Goal: Find specific page/section: Find specific page/section

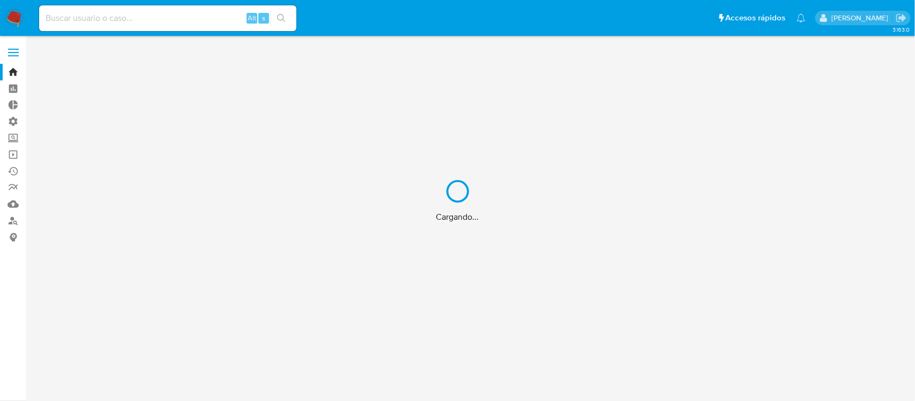
click at [11, 220] on div "Cargando..." at bounding box center [457, 200] width 915 height 401
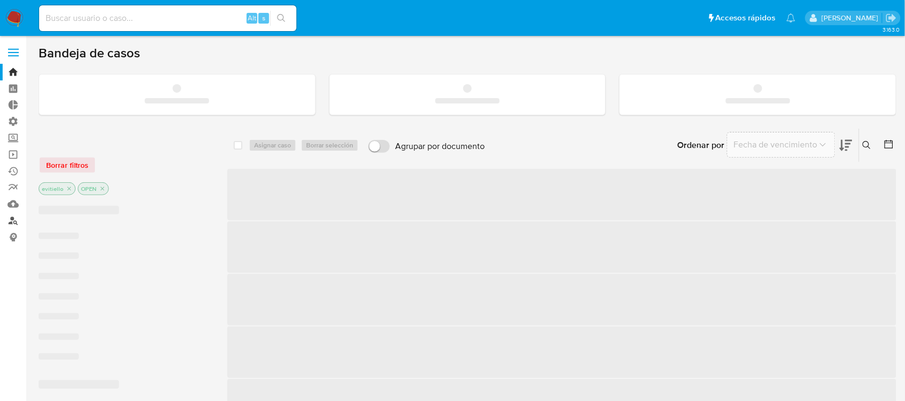
drag, startPoint x: 0, startPoint y: 0, endPoint x: 11, endPoint y: 220, distance: 220.6
click at [11, 220] on link "Buscador de personas" at bounding box center [64, 220] width 128 height 17
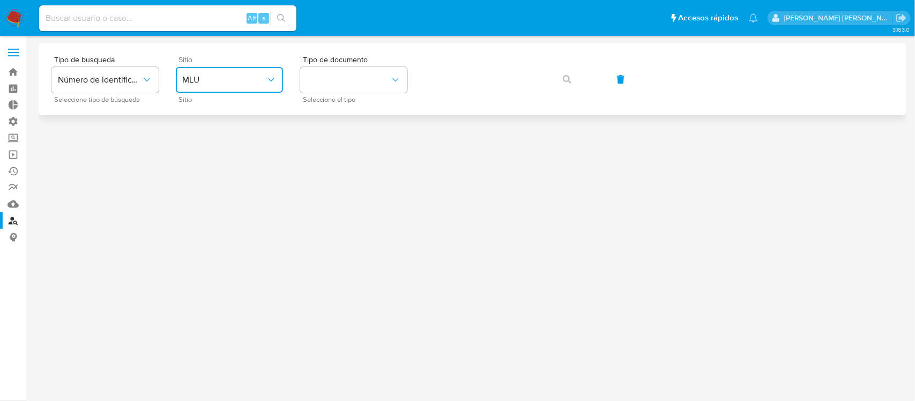
click at [263, 73] on button "MLU" at bounding box center [229, 80] width 107 height 26
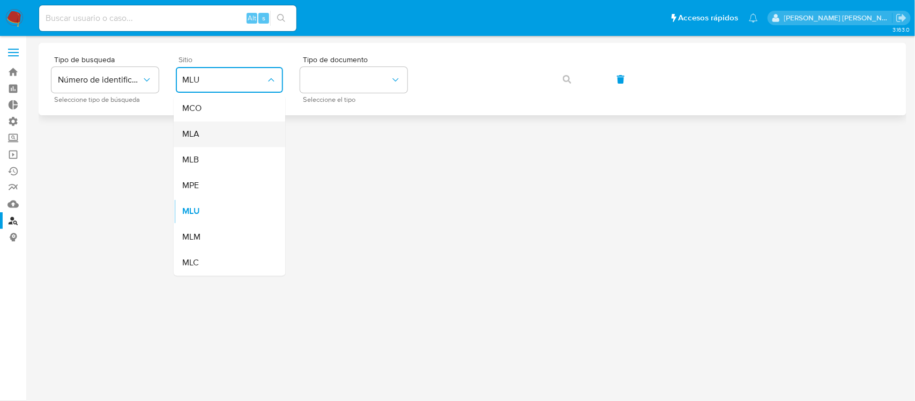
click at [236, 127] on div "MLA" at bounding box center [226, 135] width 88 height 26
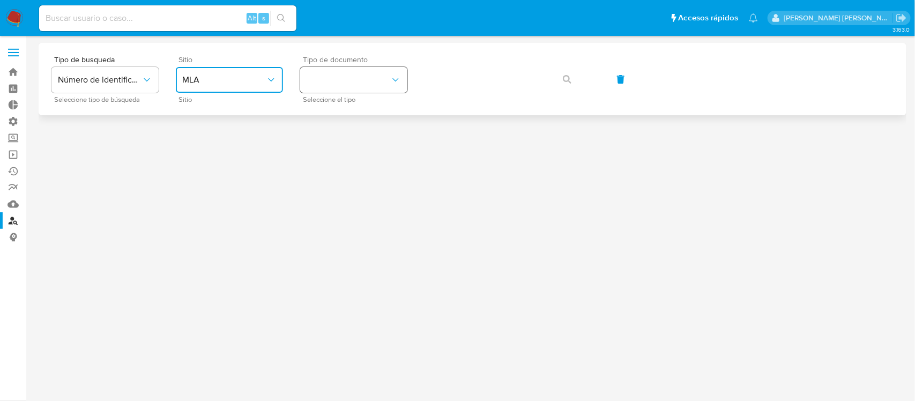
click at [339, 71] on button "identificationType" at bounding box center [353, 80] width 107 height 26
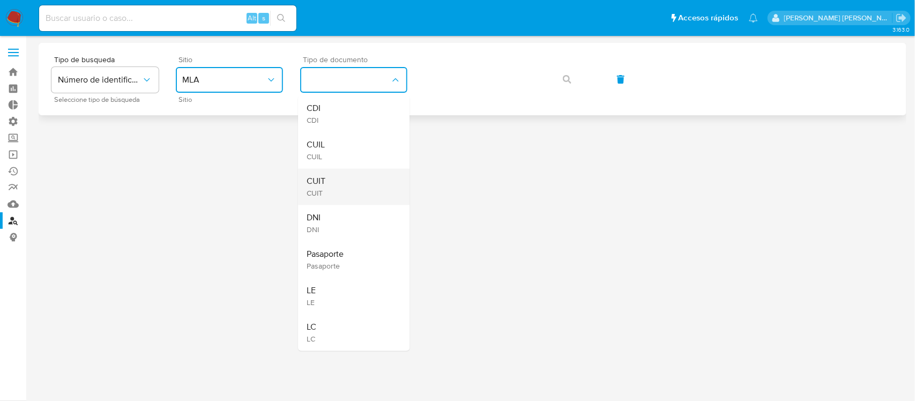
click at [353, 190] on div "CUIT CUIT" at bounding box center [351, 187] width 88 height 36
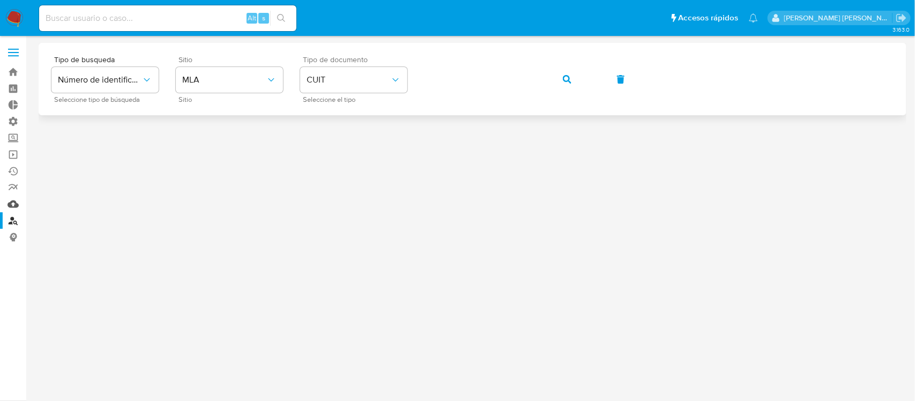
click at [10, 208] on link "Mulan" at bounding box center [64, 204] width 128 height 17
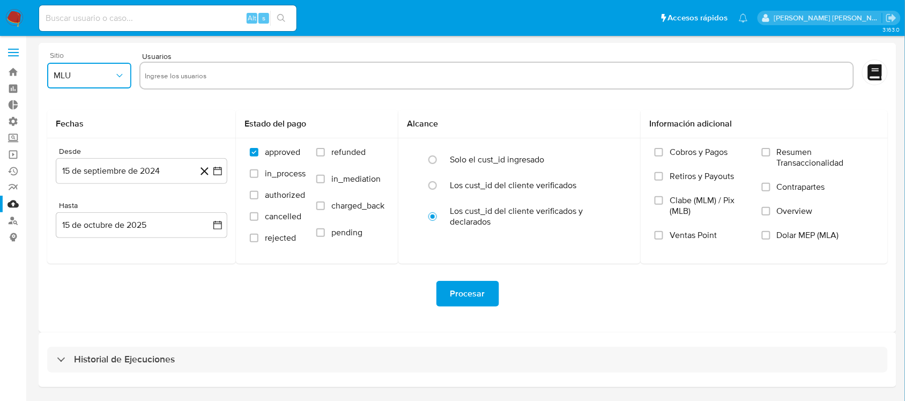
drag, startPoint x: 105, startPoint y: 82, endPoint x: 110, endPoint y: 87, distance: 7.6
click at [105, 82] on button "MLU" at bounding box center [89, 76] width 84 height 26
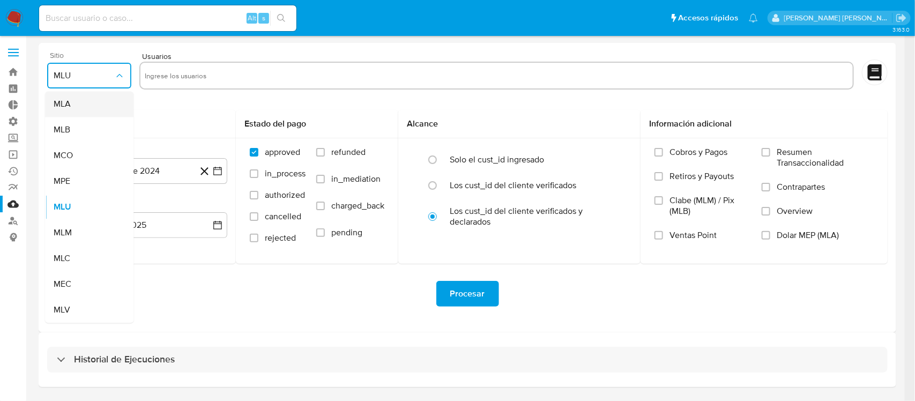
click at [95, 110] on div "MLA" at bounding box center [86, 105] width 65 height 26
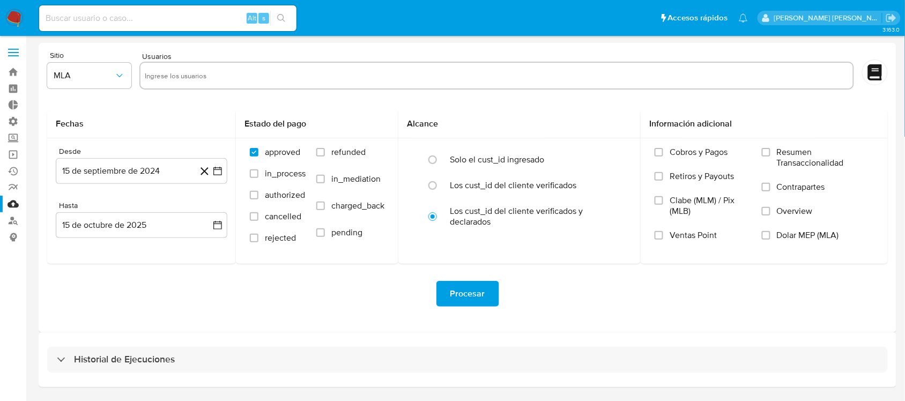
click at [182, 65] on div at bounding box center [496, 76] width 715 height 28
click at [187, 70] on input "text" at bounding box center [497, 75] width 704 height 17
paste input "1690059543"
type input "1690059543"
click at [217, 173] on icon "button" at bounding box center [217, 171] width 11 height 11
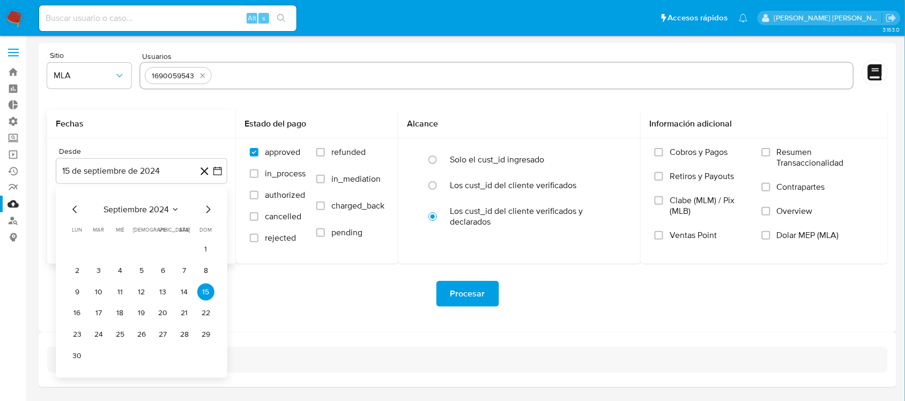
click at [76, 210] on icon "Mes anterior" at bounding box center [75, 209] width 13 height 13
click at [123, 248] on button "1" at bounding box center [120, 249] width 17 height 17
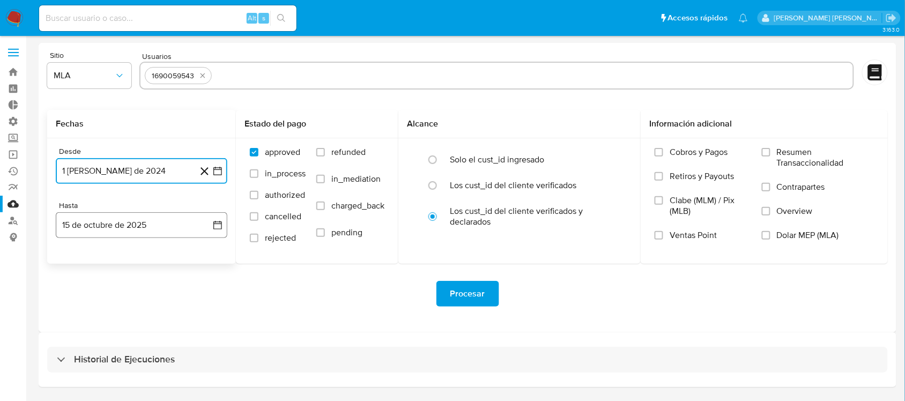
click at [127, 226] on button "15 de octubre de 2025" at bounding box center [142, 225] width 172 height 26
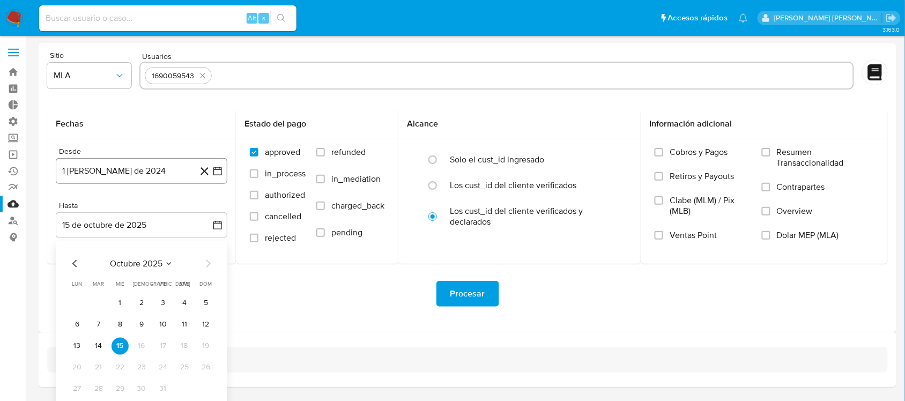
click at [114, 172] on button "1 de mayo de 2024" at bounding box center [142, 171] width 172 height 26
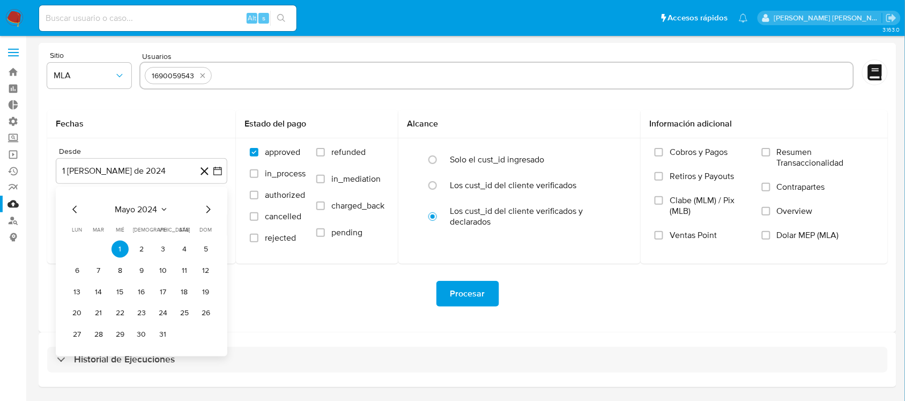
click at [202, 210] on icon "Mes siguiente" at bounding box center [208, 209] width 13 height 13
click at [202, 212] on icon "Mes siguiente" at bounding box center [208, 209] width 13 height 13
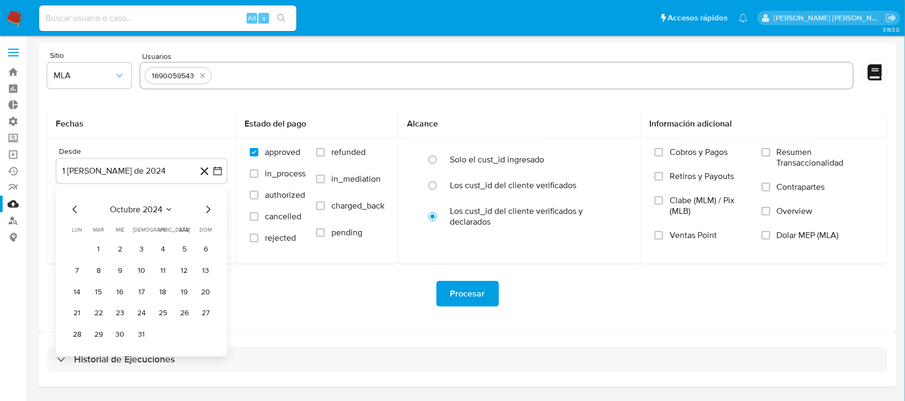
click at [202, 212] on icon "Mes siguiente" at bounding box center [208, 209] width 13 height 13
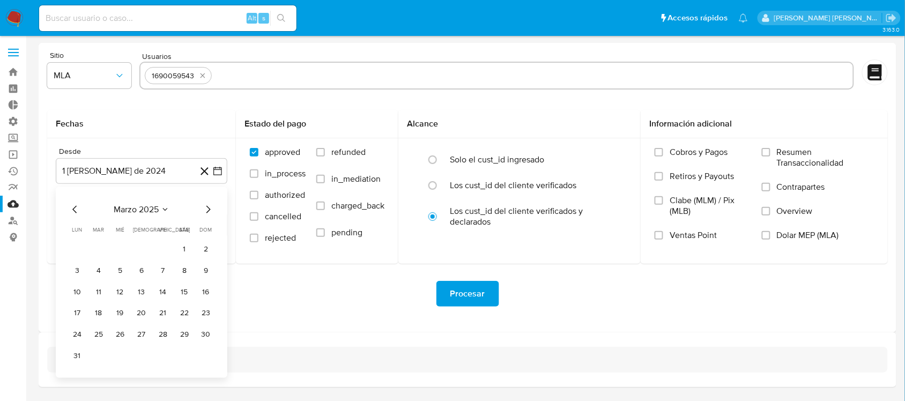
click at [202, 212] on icon "Mes siguiente" at bounding box center [208, 209] width 13 height 13
click at [202, 249] on button "1" at bounding box center [205, 249] width 17 height 17
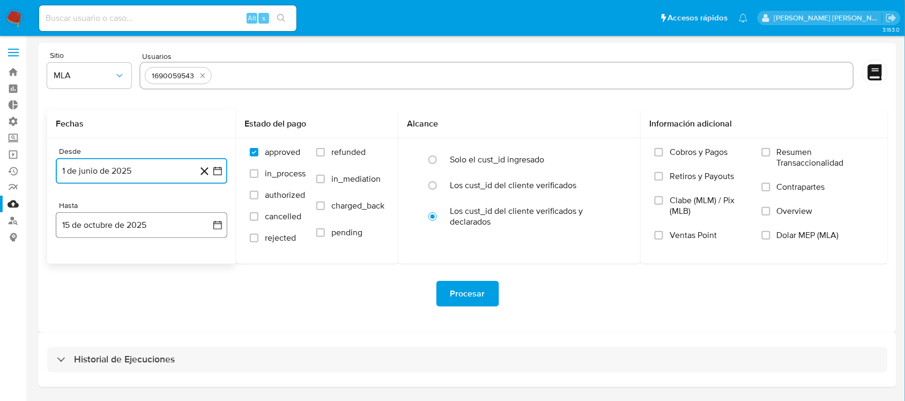
click at [170, 220] on button "15 de octubre de 2025" at bounding box center [142, 225] width 172 height 26
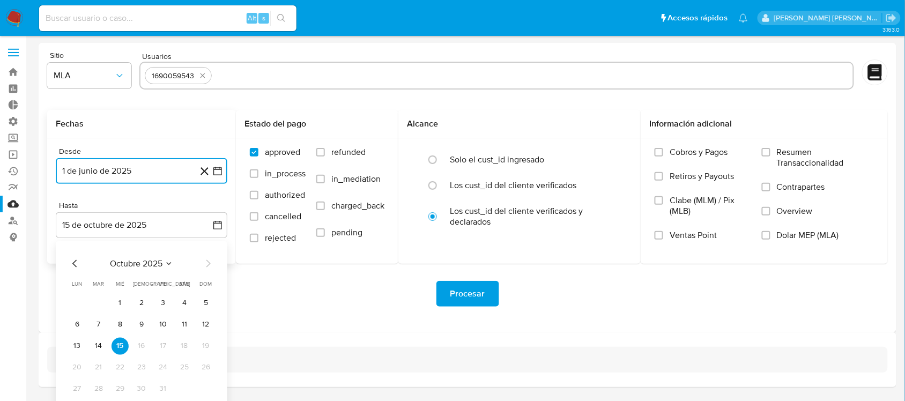
click at [74, 264] on icon "Mes anterior" at bounding box center [75, 263] width 13 height 13
click at [102, 387] on button "30" at bounding box center [98, 389] width 17 height 17
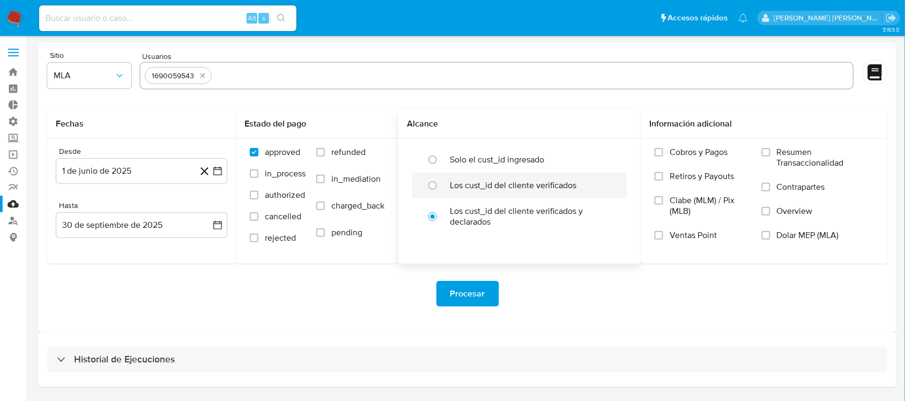
click at [457, 181] on label "Los cust_id del cliente verificados" at bounding box center [513, 185] width 127 height 11
click at [441, 181] on input "radio" at bounding box center [432, 185] width 17 height 17
radio input "true"
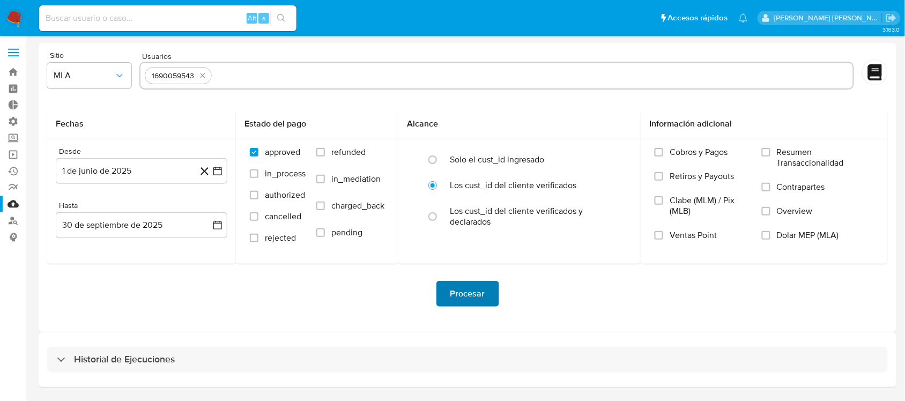
click at [471, 296] on span "Procesar" at bounding box center [467, 294] width 35 height 24
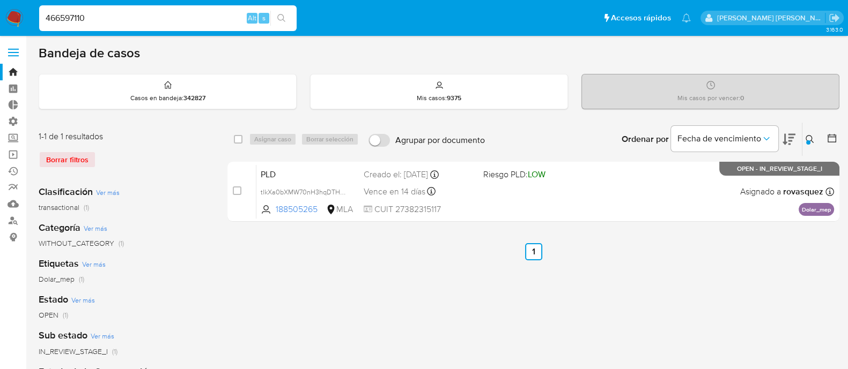
type input "466597110"
click at [285, 20] on icon "search-icon" at bounding box center [281, 18] width 9 height 9
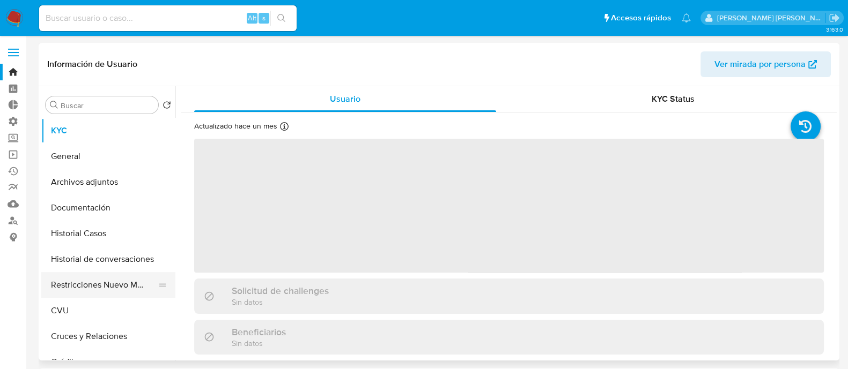
click at [99, 283] on button "Restricciones Nuevo Mundo" at bounding box center [103, 285] width 125 height 26
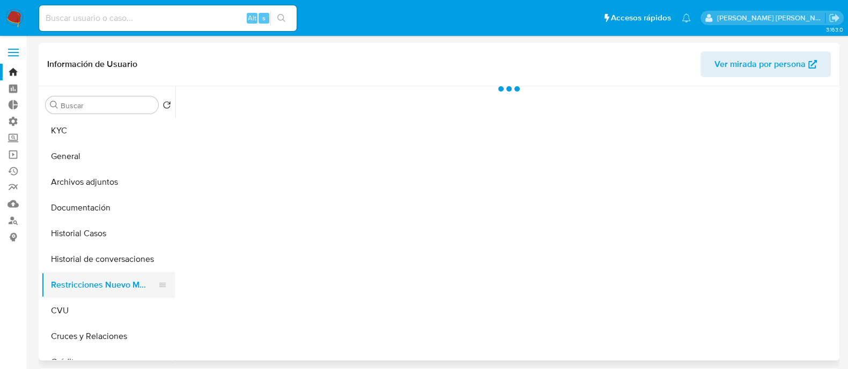
select select "10"
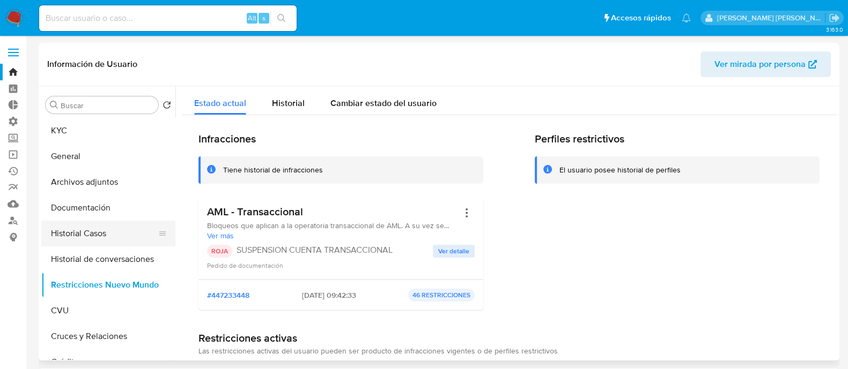
click at [133, 240] on button "Historial Casos" at bounding box center [103, 234] width 125 height 26
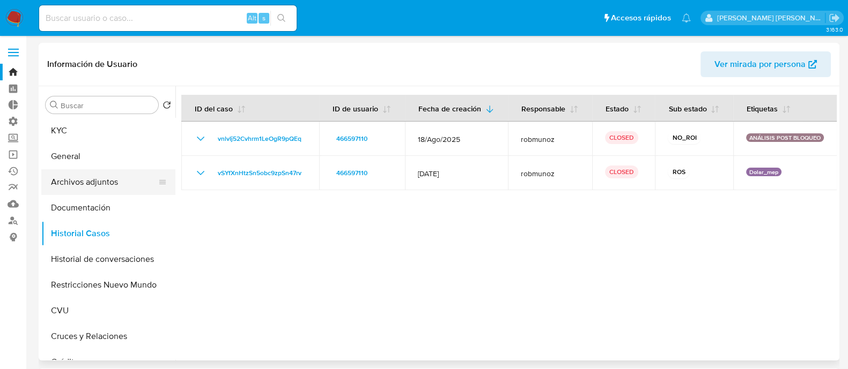
click at [114, 186] on button "Archivos adjuntos" at bounding box center [103, 182] width 125 height 26
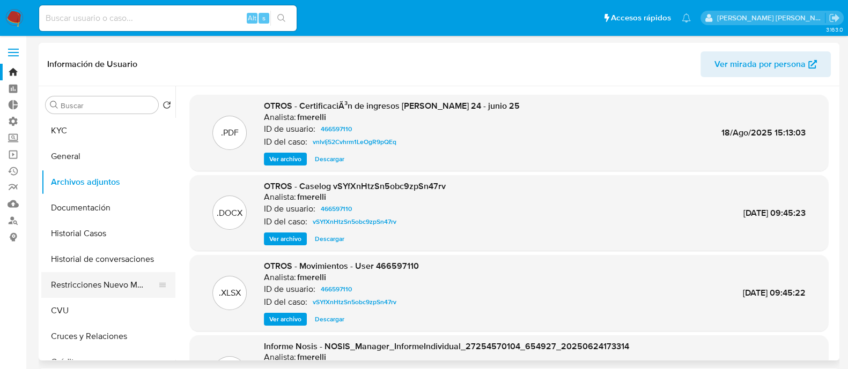
click at [128, 281] on button "Restricciones Nuevo Mundo" at bounding box center [103, 285] width 125 height 26
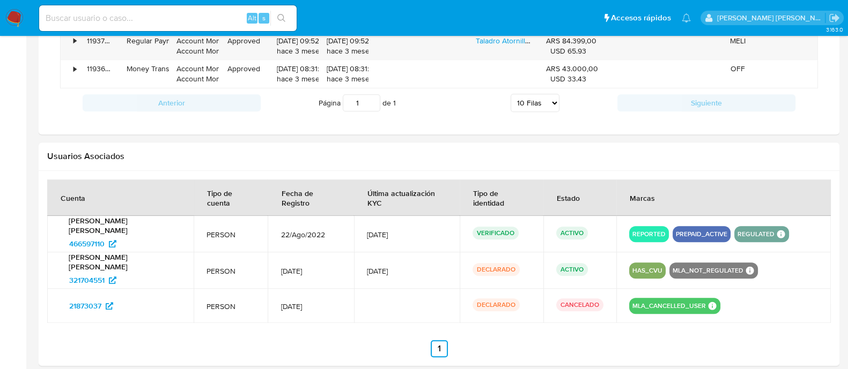
scroll to position [1091, 0]
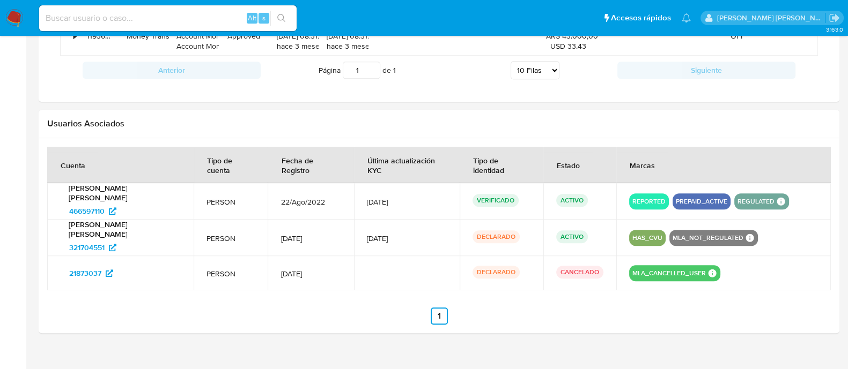
click at [192, 23] on input at bounding box center [167, 18] width 257 height 14
paste input "466597110"
type input "466597110"
click at [282, 19] on icon "search-icon" at bounding box center [281, 18] width 8 height 8
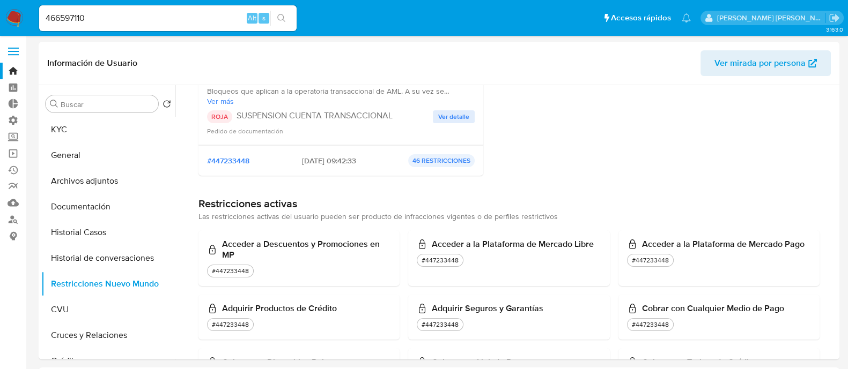
scroll to position [0, 0]
click at [113, 237] on button "Historial Casos" at bounding box center [103, 234] width 125 height 26
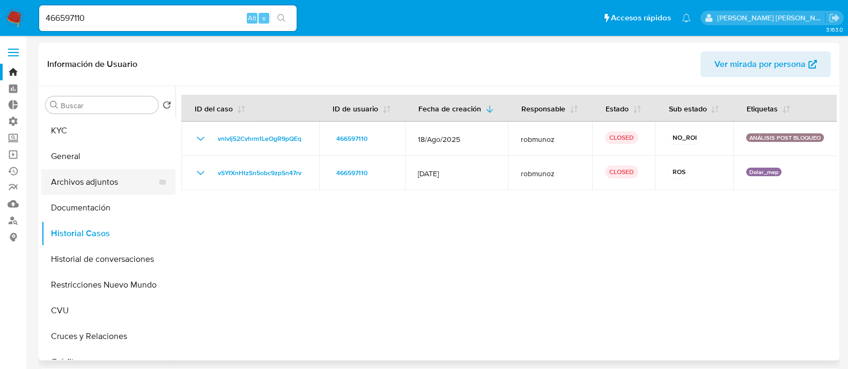
click at [122, 189] on button "Archivos adjuntos" at bounding box center [103, 182] width 125 height 26
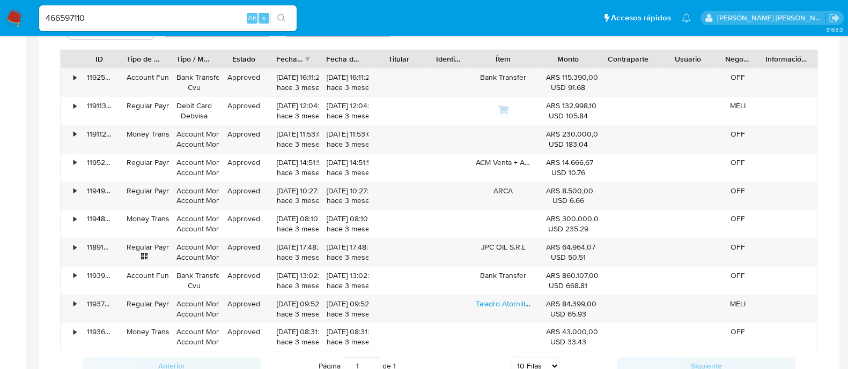
scroll to position [1072, 0]
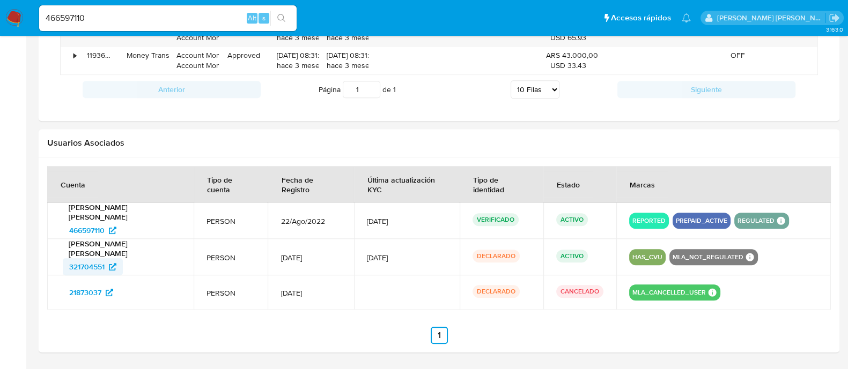
click at [72, 258] on span "321704551" at bounding box center [86, 266] width 35 height 17
click at [88, 284] on span "21873037" at bounding box center [85, 292] width 32 height 17
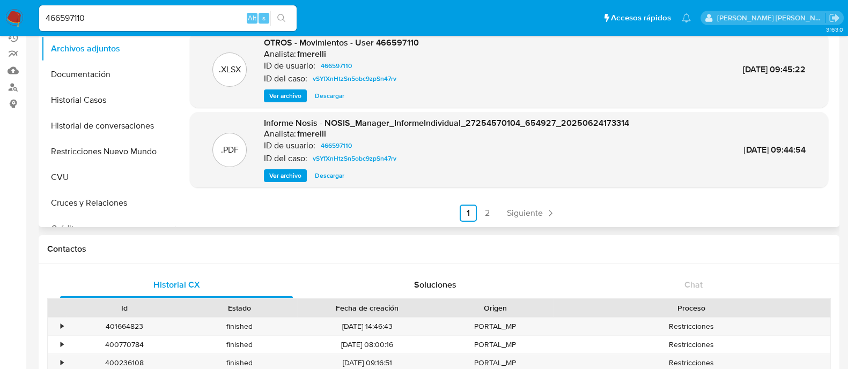
scroll to position [0, 0]
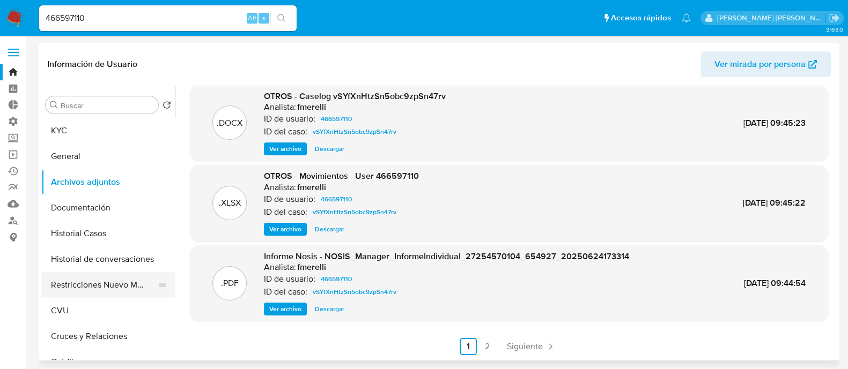
click at [96, 286] on button "Restricciones Nuevo Mundo" at bounding box center [103, 285] width 125 height 26
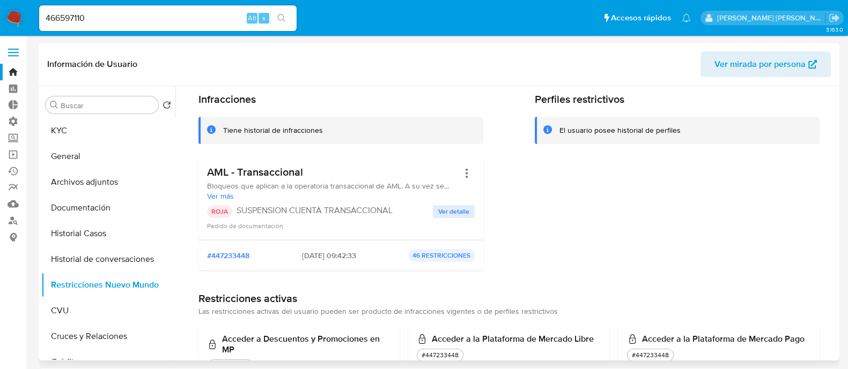
scroll to position [66, 0]
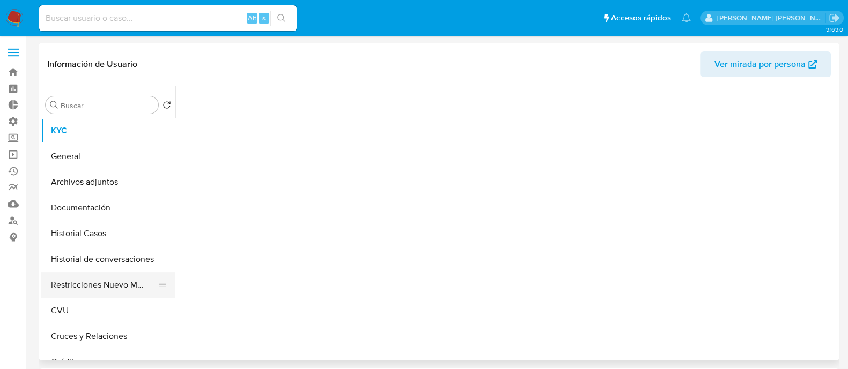
click at [83, 296] on button "Restricciones Nuevo Mundo" at bounding box center [103, 285] width 125 height 26
select select "10"
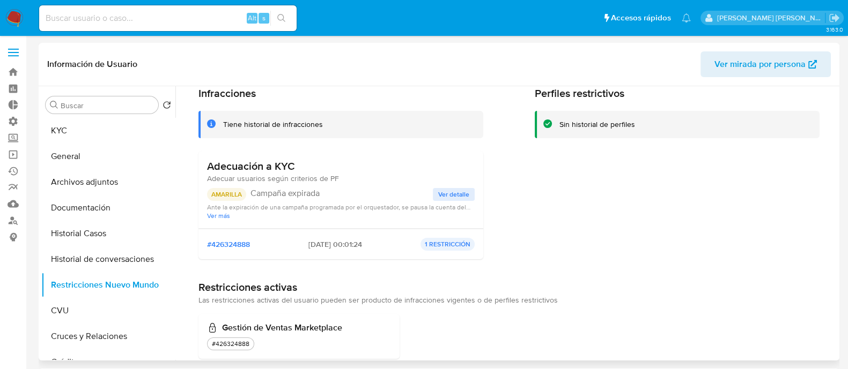
scroll to position [66, 0]
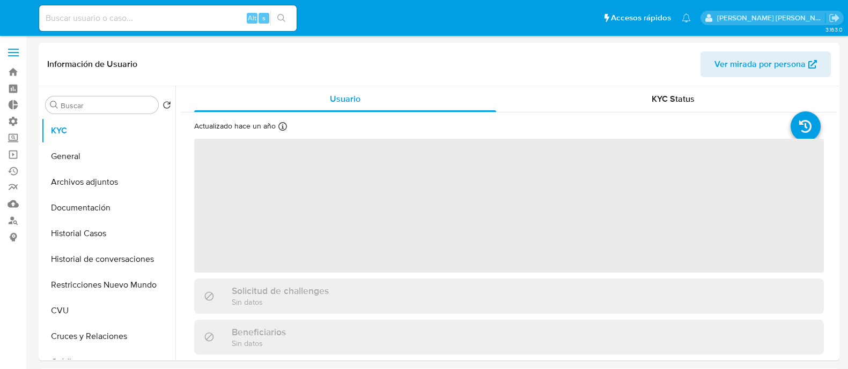
select select "10"
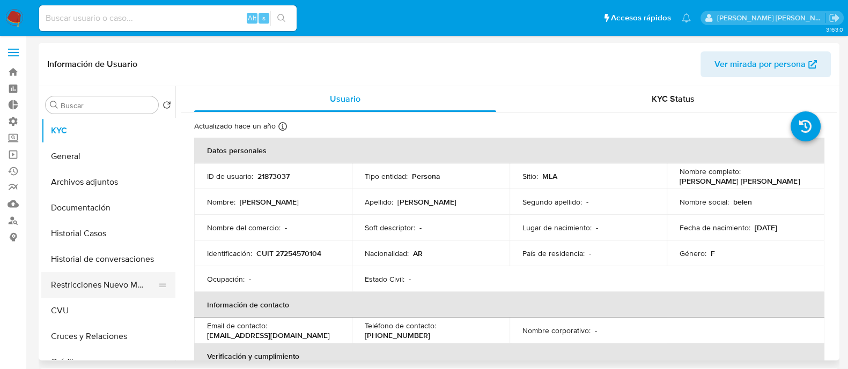
click at [115, 286] on button "Restricciones Nuevo Mundo" at bounding box center [103, 285] width 125 height 26
